Goal: Information Seeking & Learning: Learn about a topic

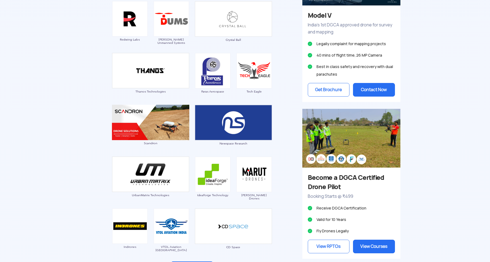
scroll to position [414, 0]
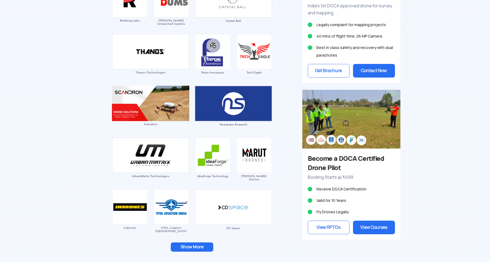
click at [140, 96] on img at bounding box center [150, 103] width 77 height 35
click at [143, 91] on img at bounding box center [150, 103] width 77 height 35
click at [253, 156] on img at bounding box center [254, 155] width 35 height 35
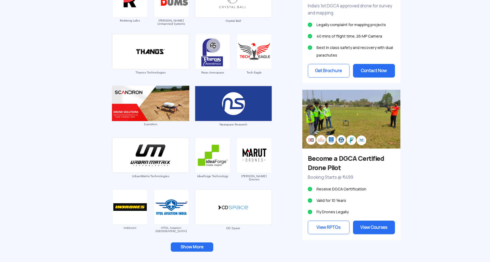
click at [253, 156] on img at bounding box center [254, 155] width 35 height 35
click at [259, 153] on img at bounding box center [254, 155] width 35 height 35
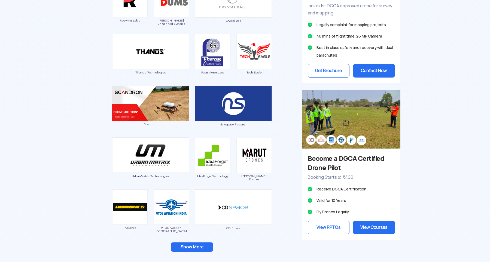
click at [260, 155] on img at bounding box center [254, 155] width 35 height 35
